Goal: Transaction & Acquisition: Purchase product/service

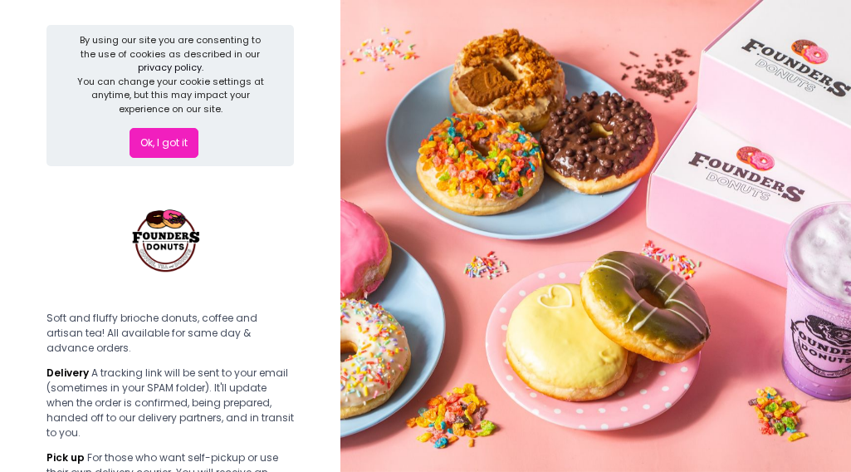
click at [179, 134] on button "Ok, I got it" at bounding box center [164, 143] width 69 height 30
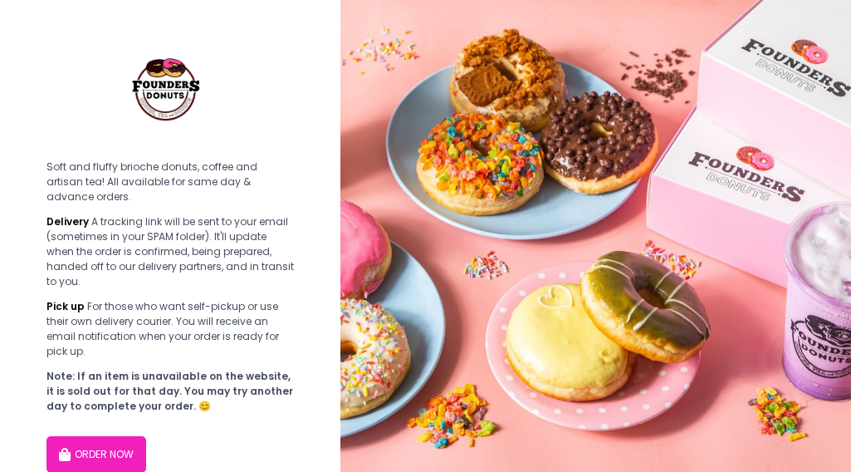
click at [77, 436] on button "ORDER NOW" at bounding box center [97, 454] width 100 height 37
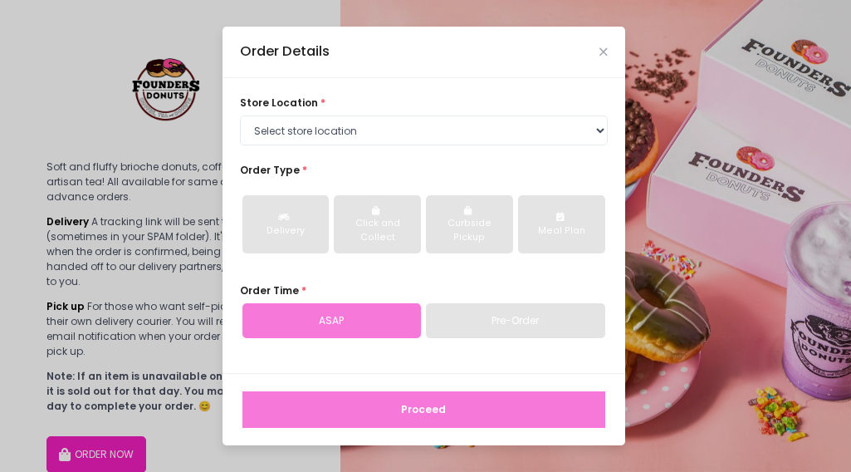
click at [319, 149] on div "store location * Select store location Founders Donuts - [PERSON_NAME] Founders…" at bounding box center [424, 225] width 403 height 295
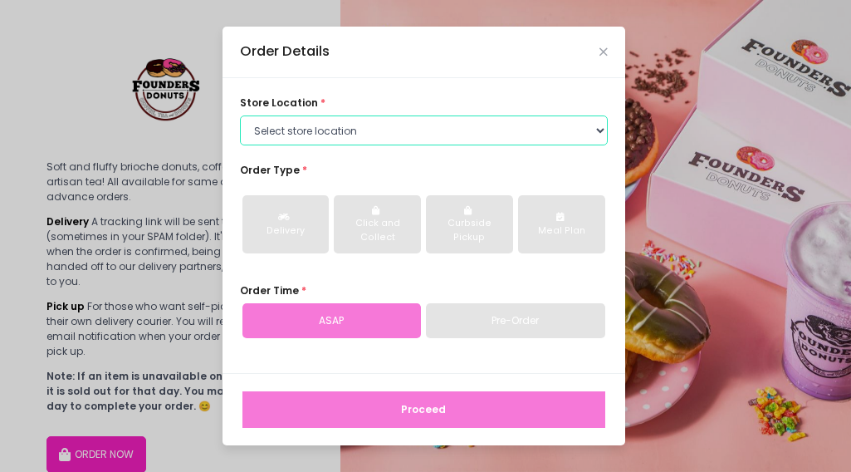
click at [323, 141] on select "Select store location Founders Donuts - [PERSON_NAME] Founders Donuts - SM Suca…" at bounding box center [424, 130] width 368 height 30
select select "688abfd9e20897beb61ab2b3"
click at [240, 115] on select "Select store location Founders Donuts - [PERSON_NAME] Founders Donuts - SM Suca…" at bounding box center [424, 130] width 368 height 30
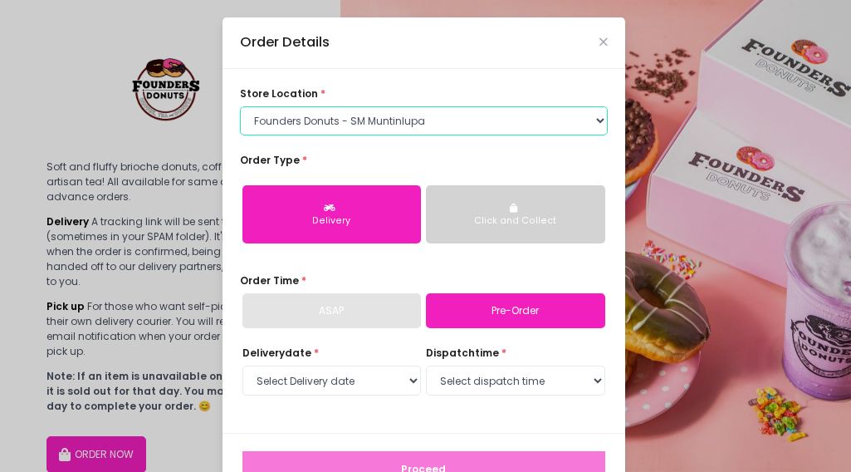
scroll to position [51, 0]
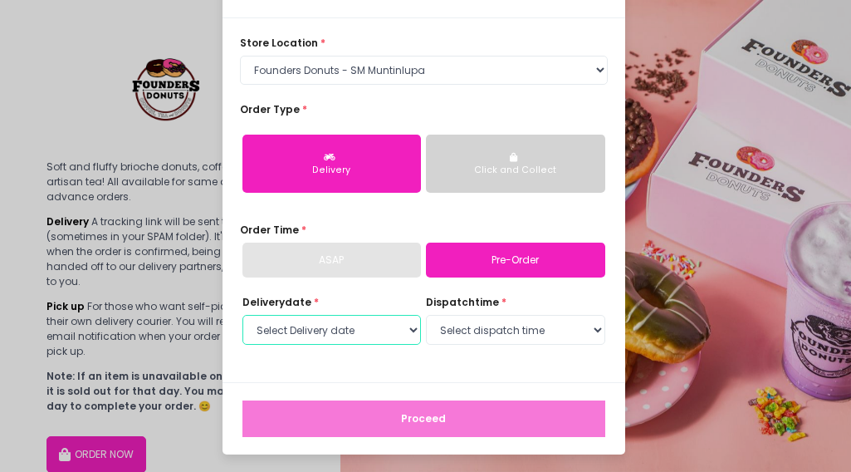
click at [379, 335] on select "Select Delivery date [DATE] [DATE] [DATE] [DATE] [DATE] [DATE] [DATE] [DATE] [D…" at bounding box center [332, 330] width 179 height 30
select select "[DATE]"
click at [243, 315] on select "Select Delivery date [DATE] [DATE] [DATE] [DATE] [DATE] [DATE] [DATE] [DATE] [D…" at bounding box center [332, 330] width 179 height 30
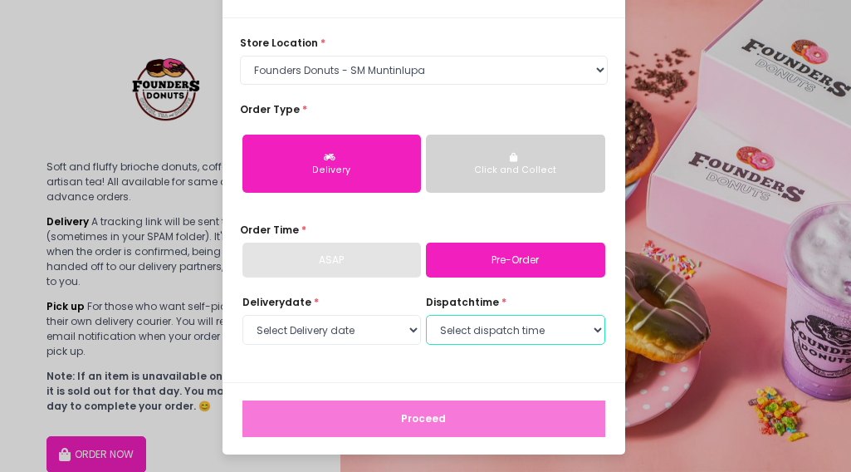
click at [527, 338] on select "Select dispatch time 10:00 AM - 10:30 AM 10:30 AM - 11:00 AM 11:00 AM - 11:30 A…" at bounding box center [515, 330] width 179 height 30
select select "11:30"
click at [426, 315] on select "Select dispatch time 10:00 AM - 10:30 AM 10:30 AM - 11:00 AM 11:00 AM - 11:30 A…" at bounding box center [515, 330] width 179 height 30
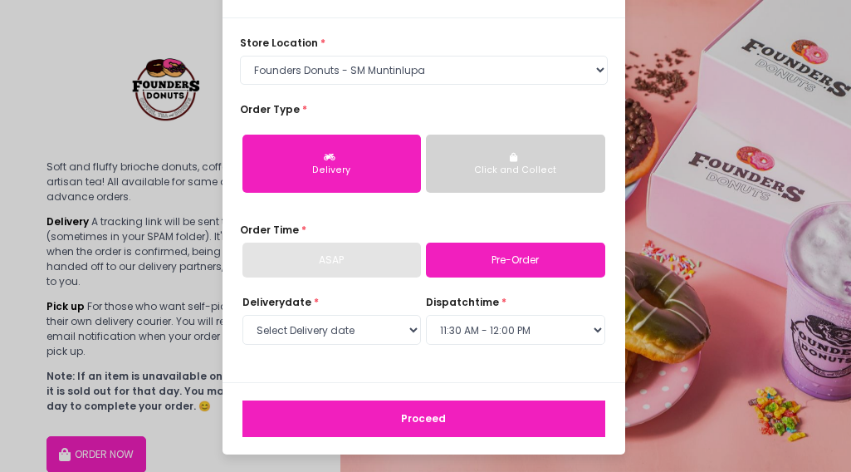
click at [498, 411] on button "Proceed" at bounding box center [424, 418] width 363 height 37
